Goal: Transaction & Acquisition: Obtain resource

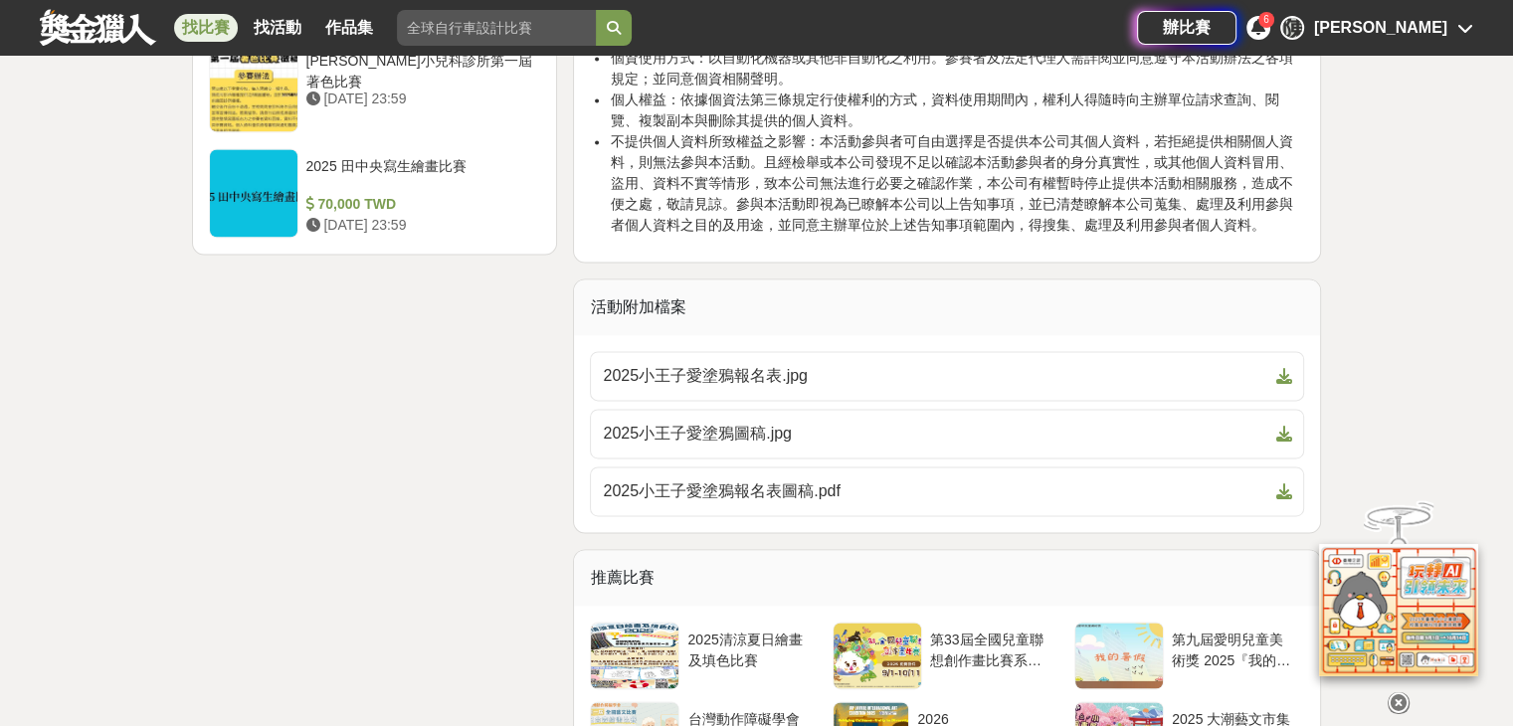
scroll to position [2810, 0]
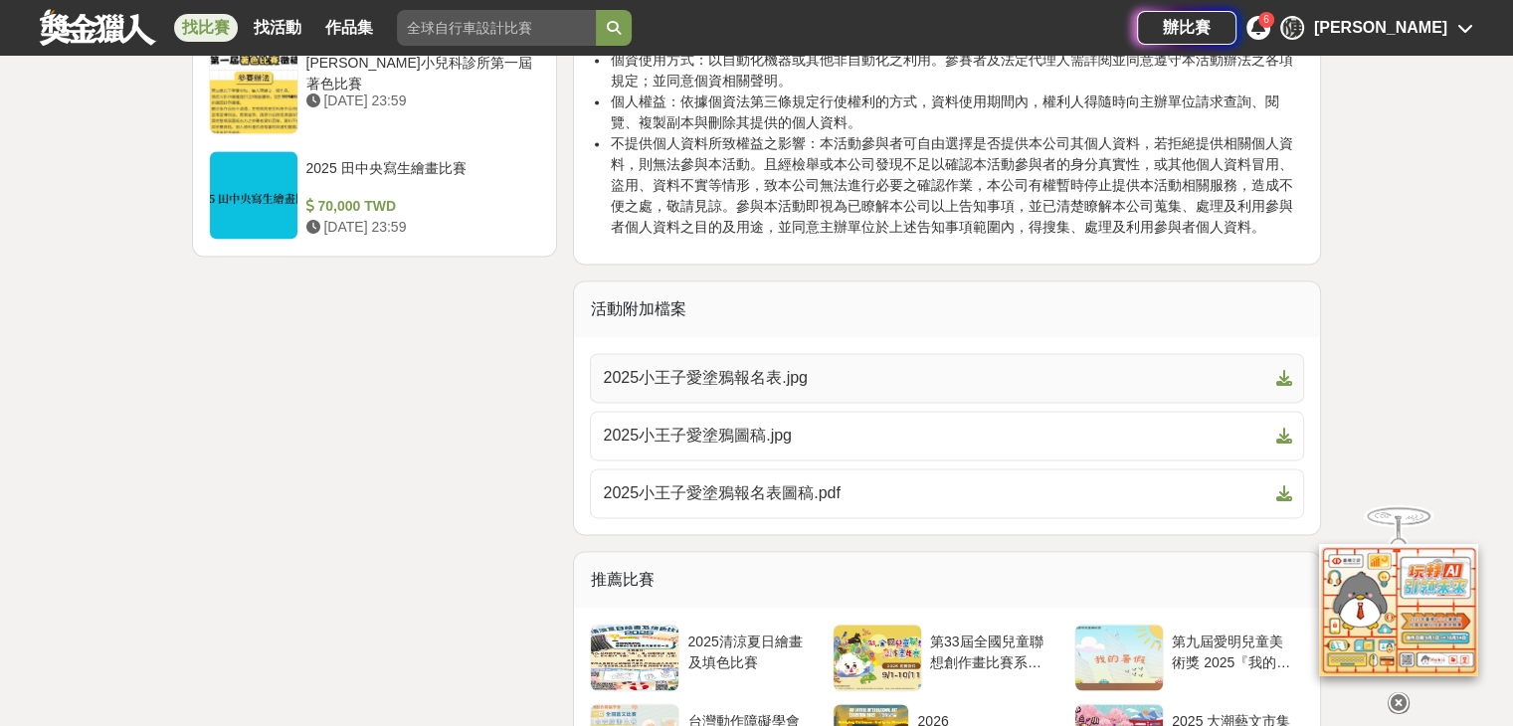
click at [880, 366] on span "2025小王子愛塗鴉報名表.jpg" at bounding box center [935, 378] width 665 height 24
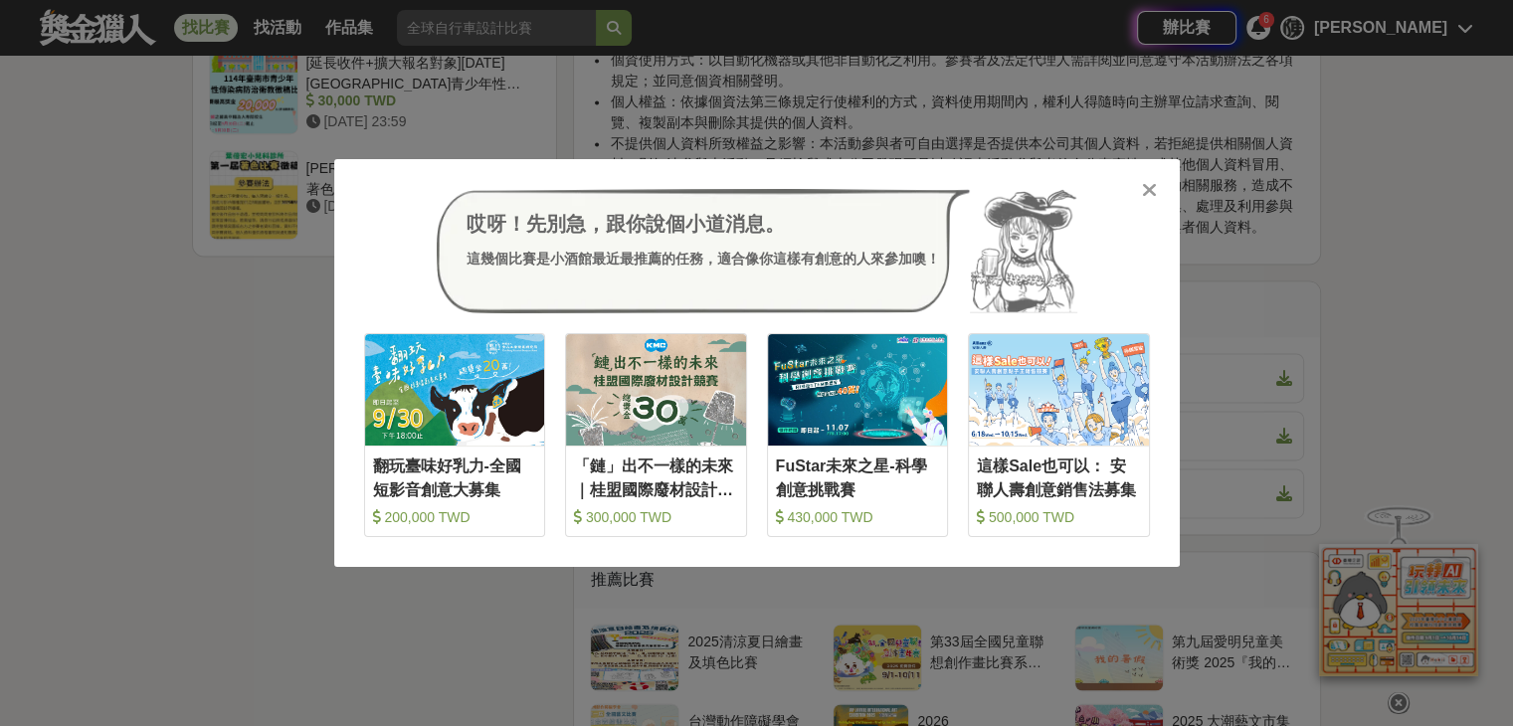
click at [1140, 186] on div at bounding box center [1150, 189] width 20 height 20
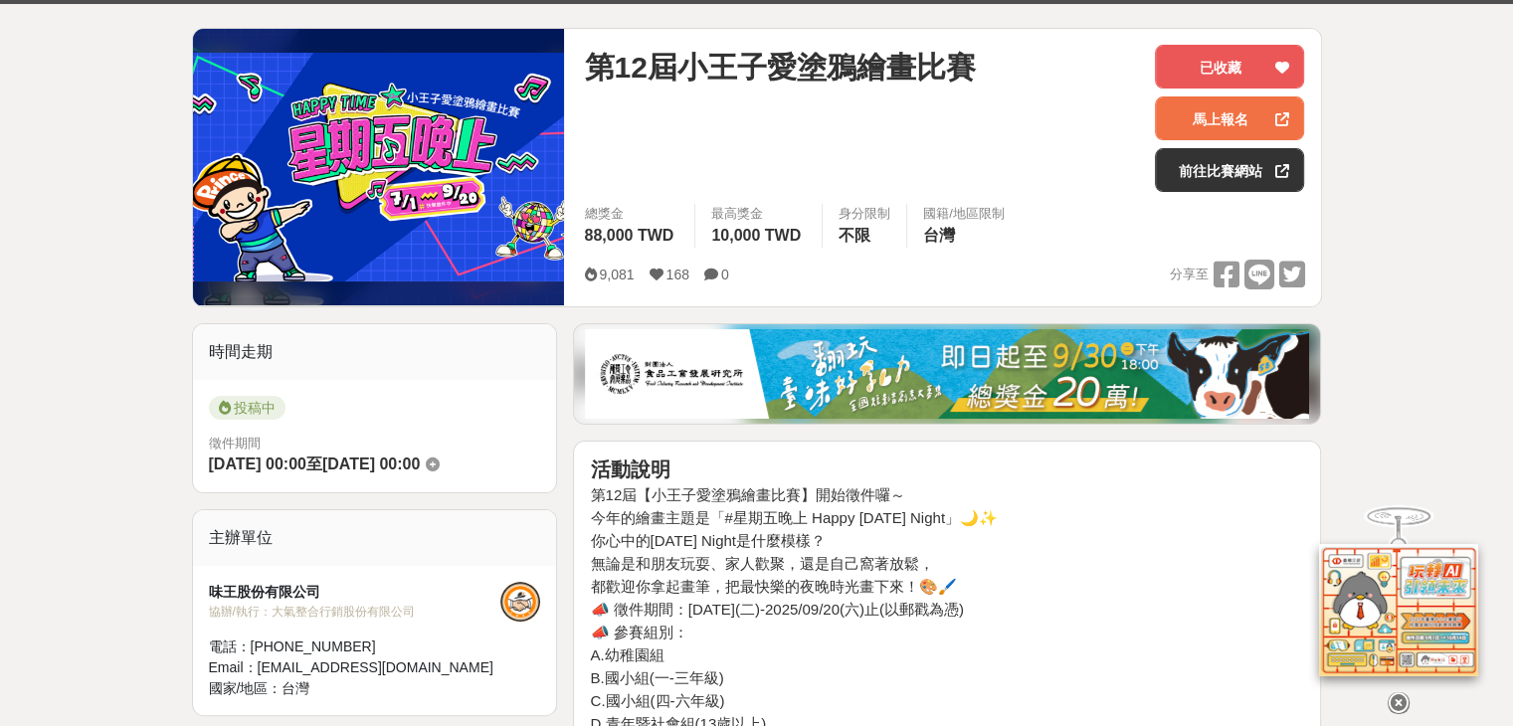
scroll to position [24, 0]
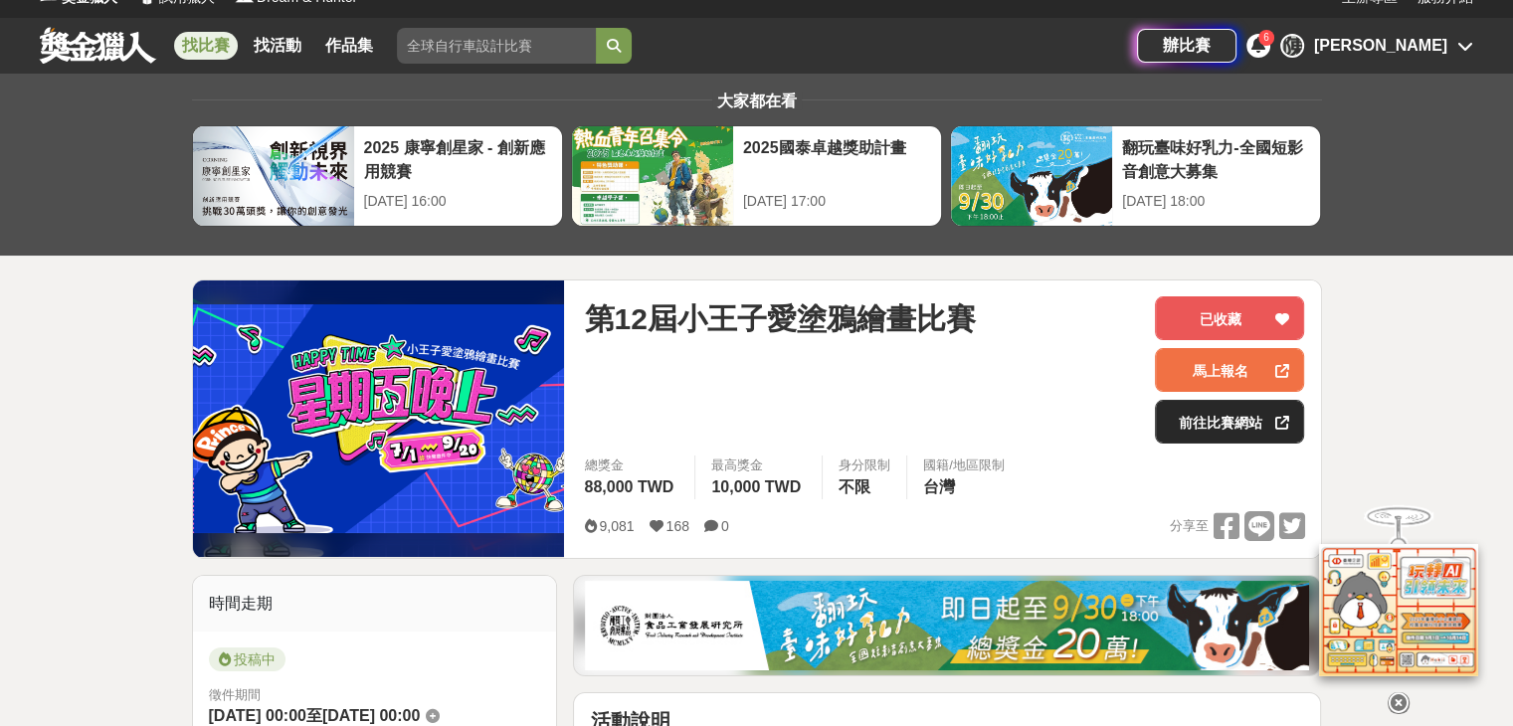
click at [1230, 414] on link "前往比賽網站" at bounding box center [1229, 422] width 149 height 44
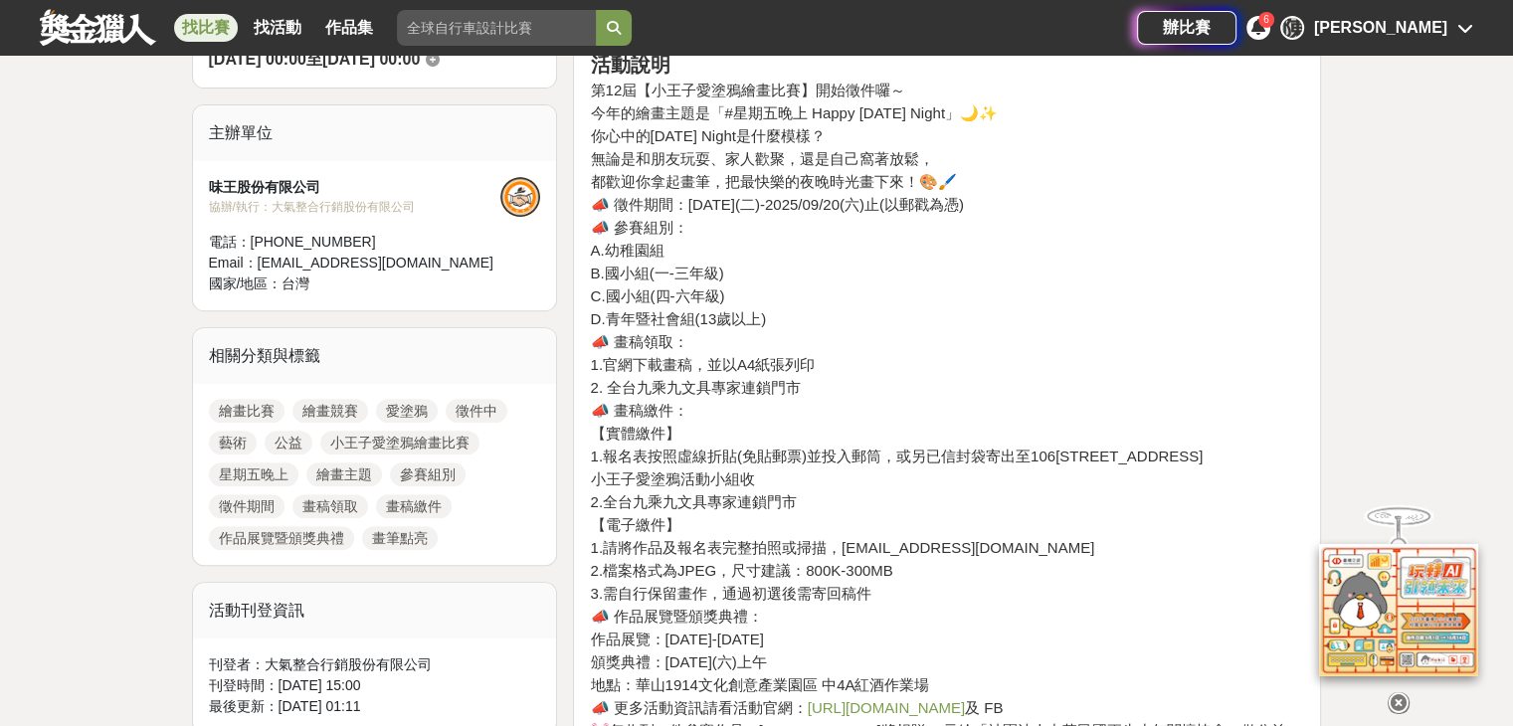
scroll to position [820, 0]
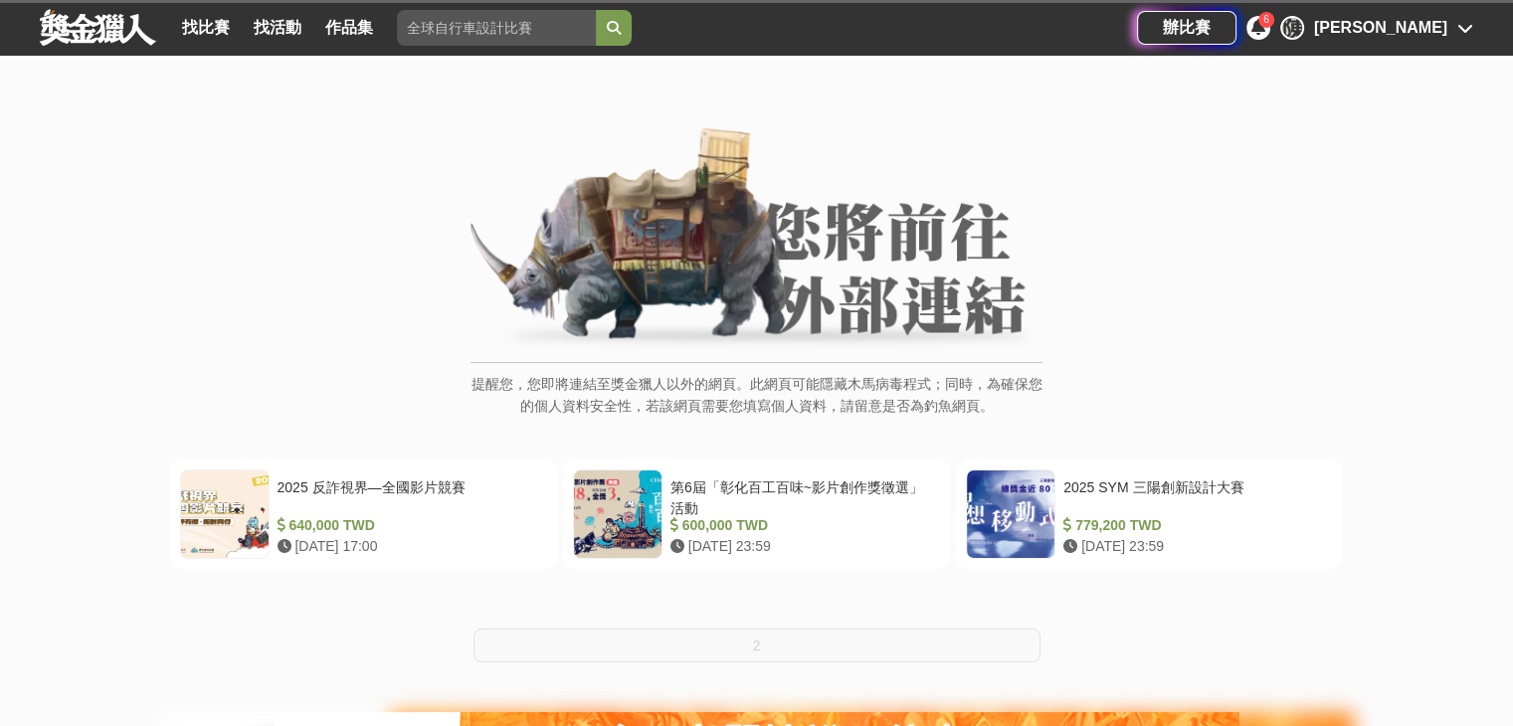
scroll to position [100, 0]
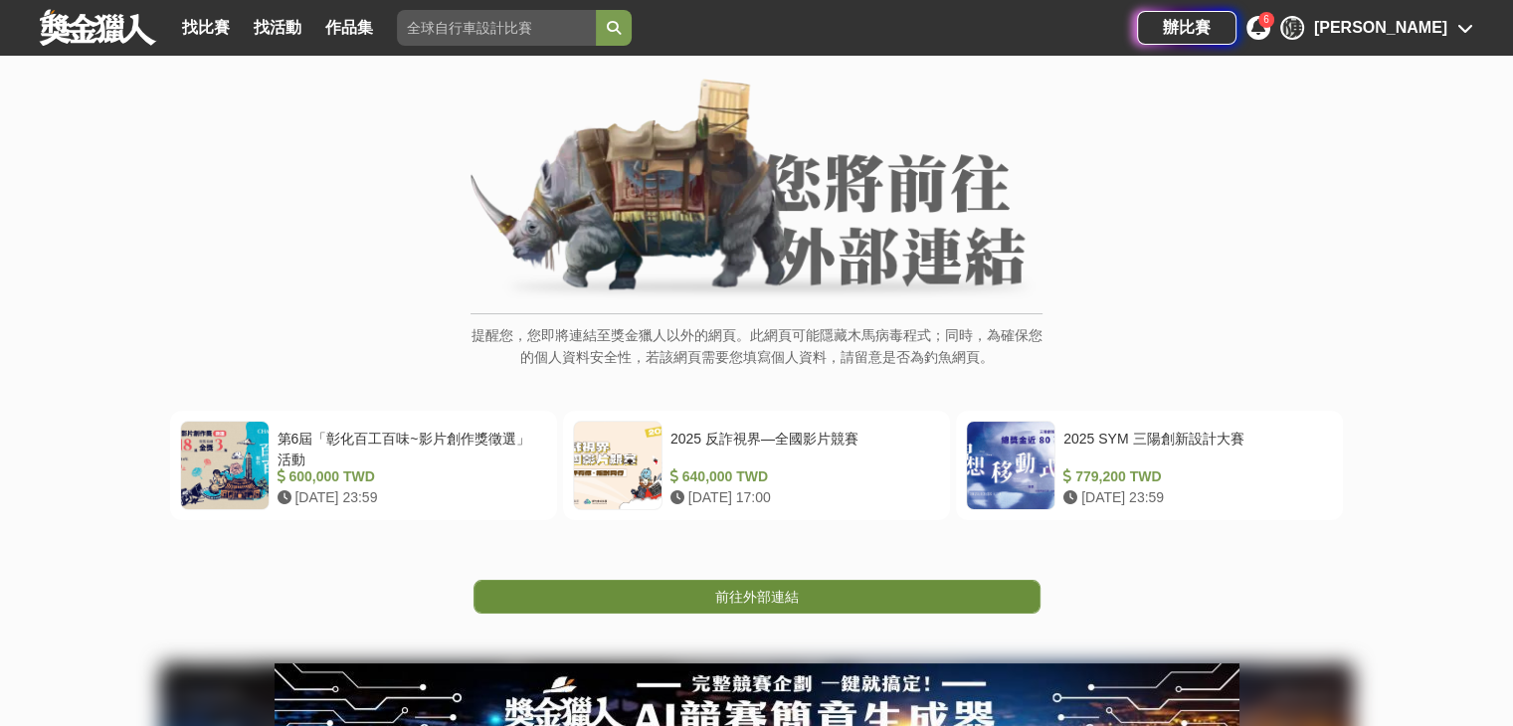
click at [903, 580] on link "前往外部連結" at bounding box center [757, 597] width 567 height 34
